Goal: Submit feedback/report problem

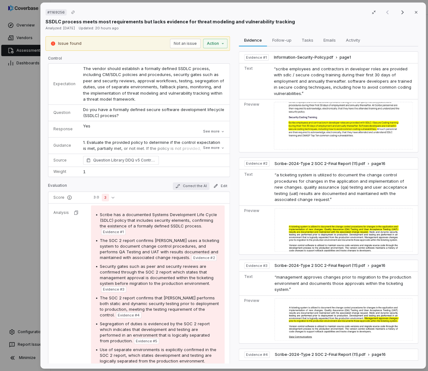
click at [196, 186] on button "Correct the AI" at bounding box center [190, 187] width 37 height 8
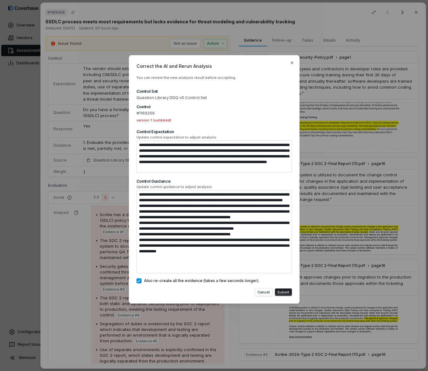
scroll to position [6, 0]
click at [289, 64] on icon "button" at bounding box center [291, 62] width 5 height 5
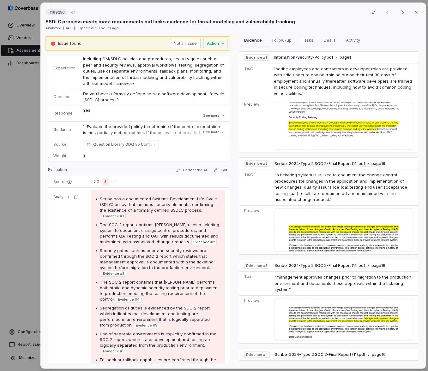
scroll to position [0, 0]
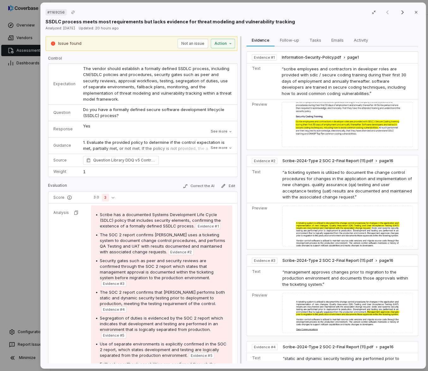
click at [239, 66] on div at bounding box center [241, 200] width 4 height 328
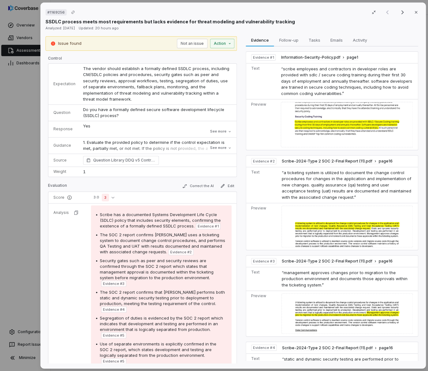
click at [10, 195] on div "# 1169256 Result 1 of 5 Close SSDLC process meets most requirements but lacks e…" at bounding box center [214, 185] width 428 height 371
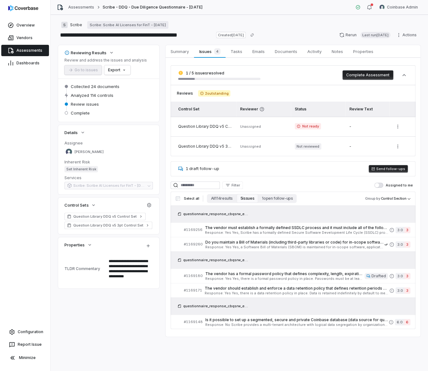
click at [40, 307] on div "Overview Vendors Assessments Dashboards Configuration Report Issue Minimize" at bounding box center [25, 185] width 50 height 371
type textarea "*"
click at [300, 19] on div "**********" at bounding box center [239, 193] width 377 height 357
